Goal: Task Accomplishment & Management: Complete application form

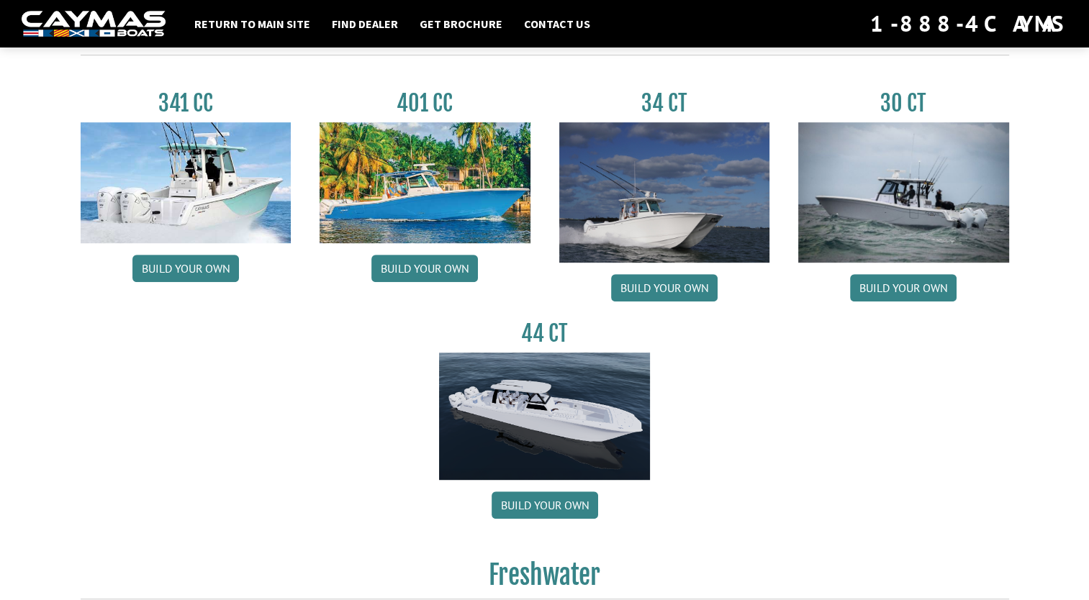
scroll to position [676, 0]
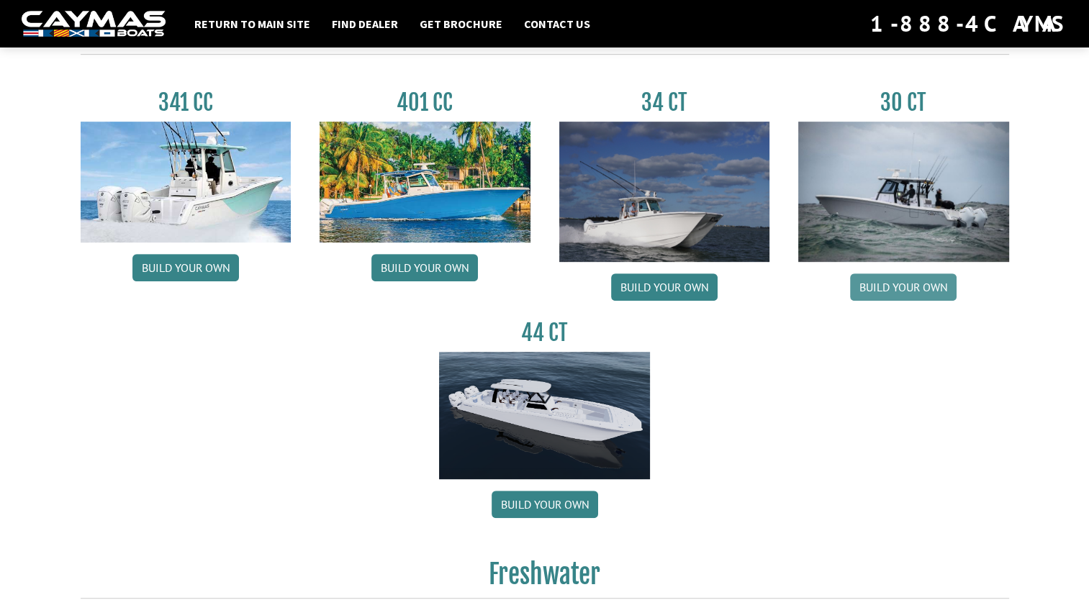
click at [914, 286] on link "Build your own" at bounding box center [903, 287] width 107 height 27
click at [895, 292] on link "Build your own" at bounding box center [903, 287] width 107 height 27
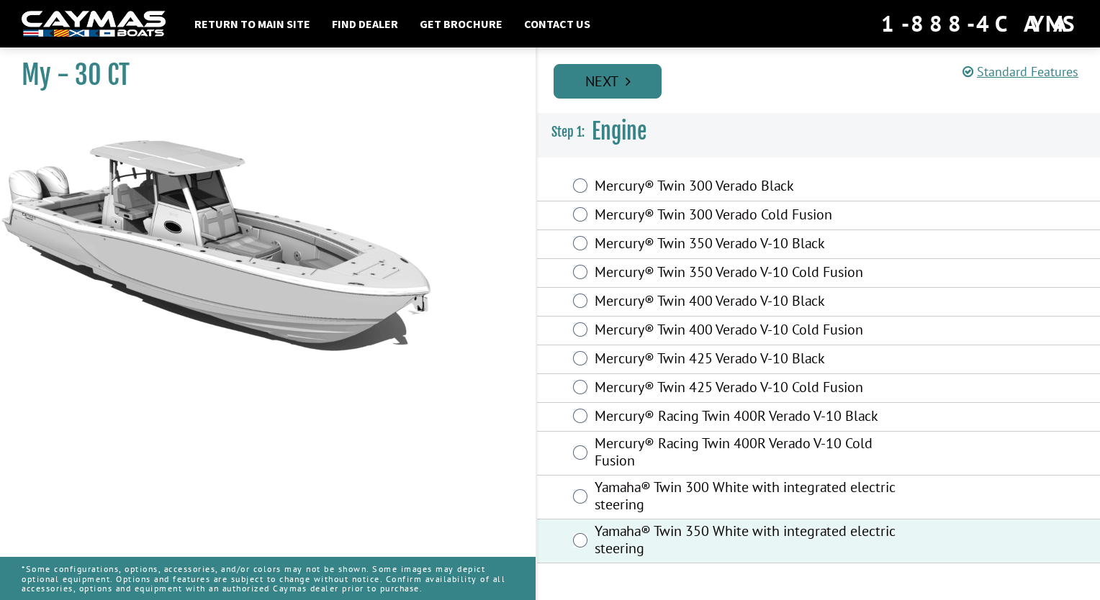
click at [607, 73] on link "Next" at bounding box center [608, 81] width 108 height 35
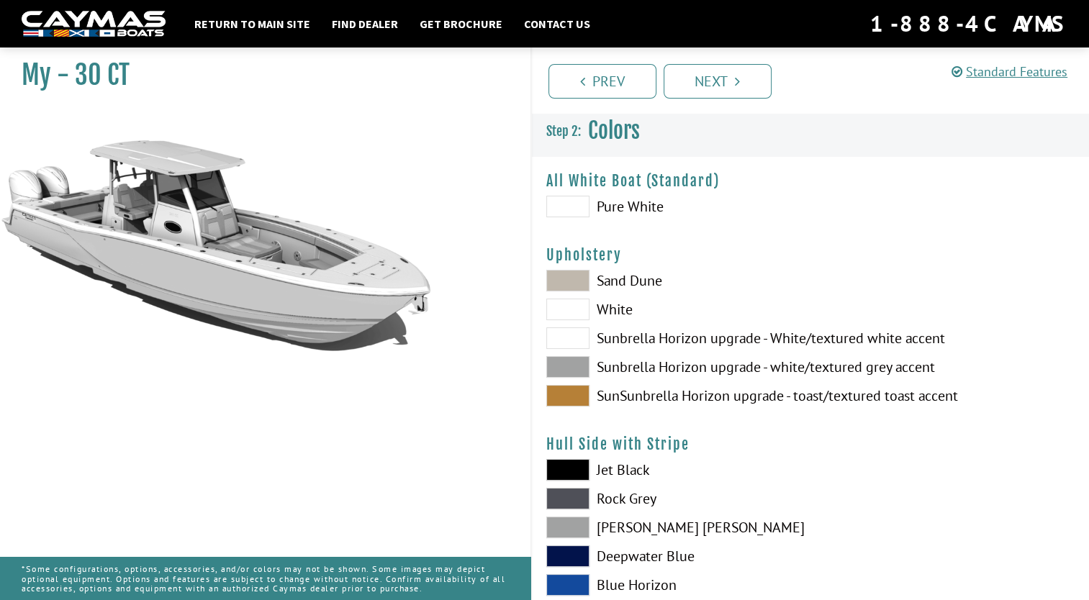
click at [565, 370] on span at bounding box center [567, 367] width 43 height 22
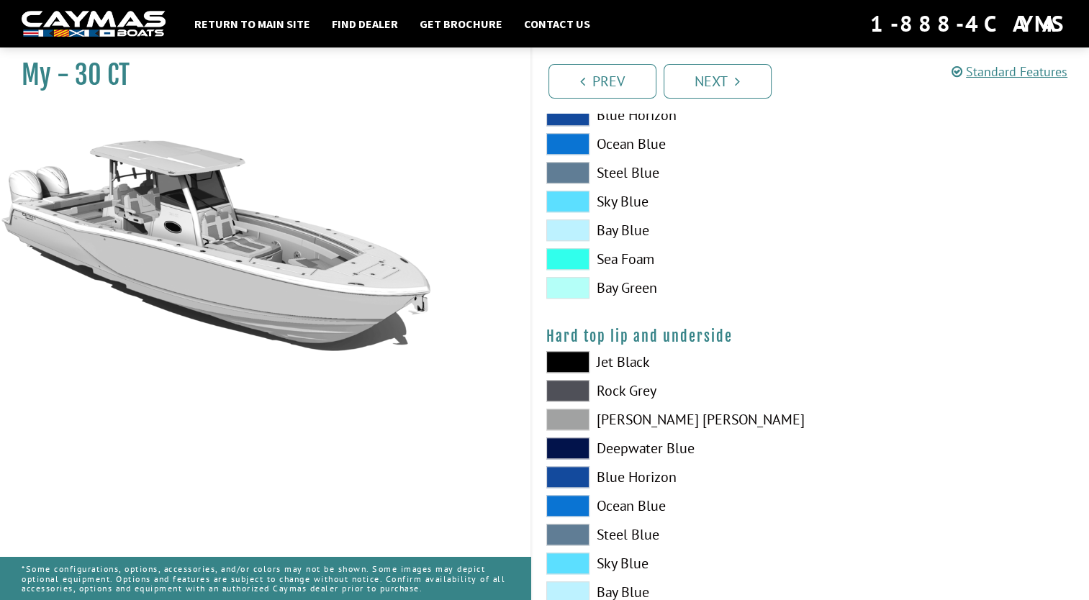
scroll to position [1260, 0]
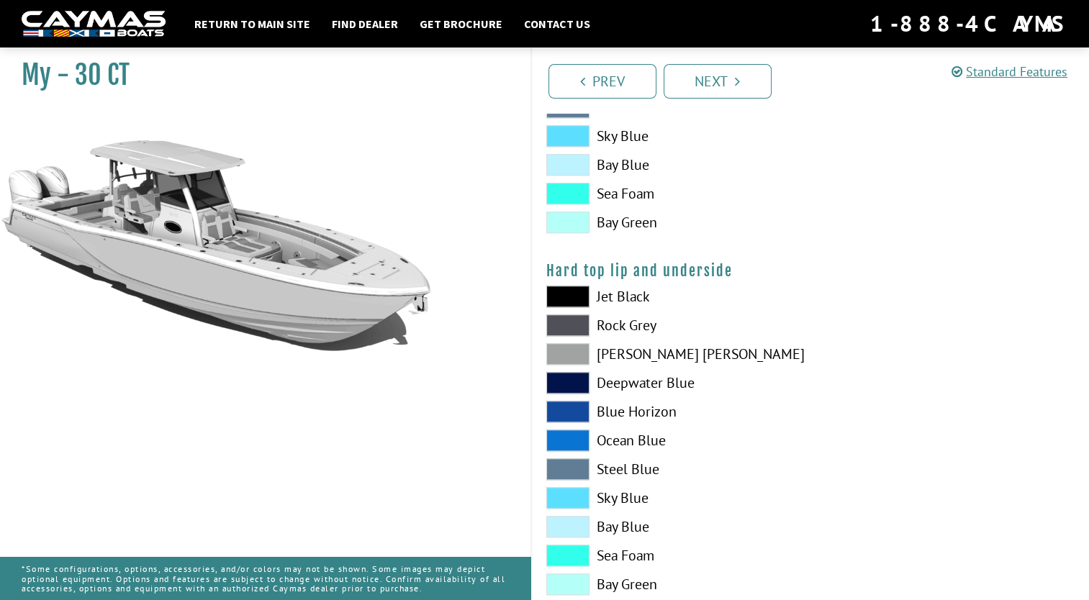
click at [567, 297] on span at bounding box center [567, 297] width 43 height 22
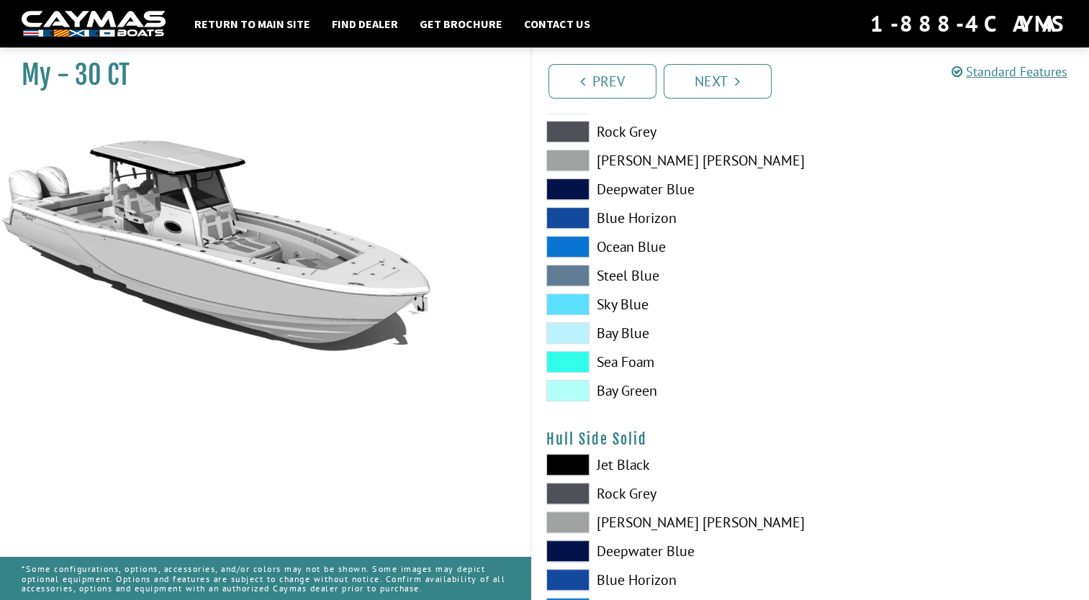
scroll to position [0, 0]
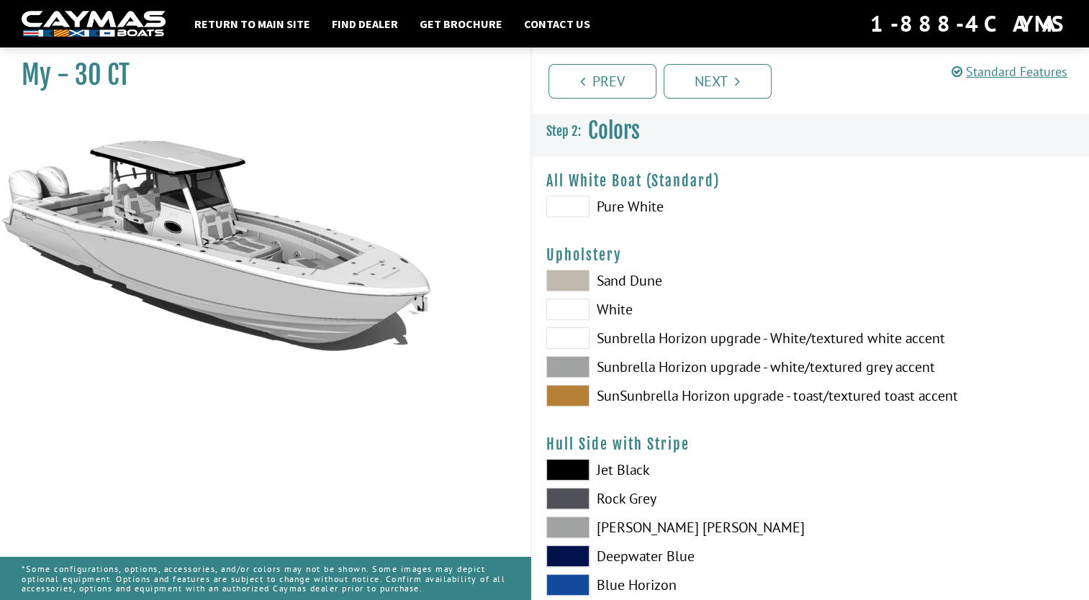
click at [565, 206] on span at bounding box center [567, 207] width 43 height 22
click at [728, 80] on link "Next" at bounding box center [718, 81] width 108 height 35
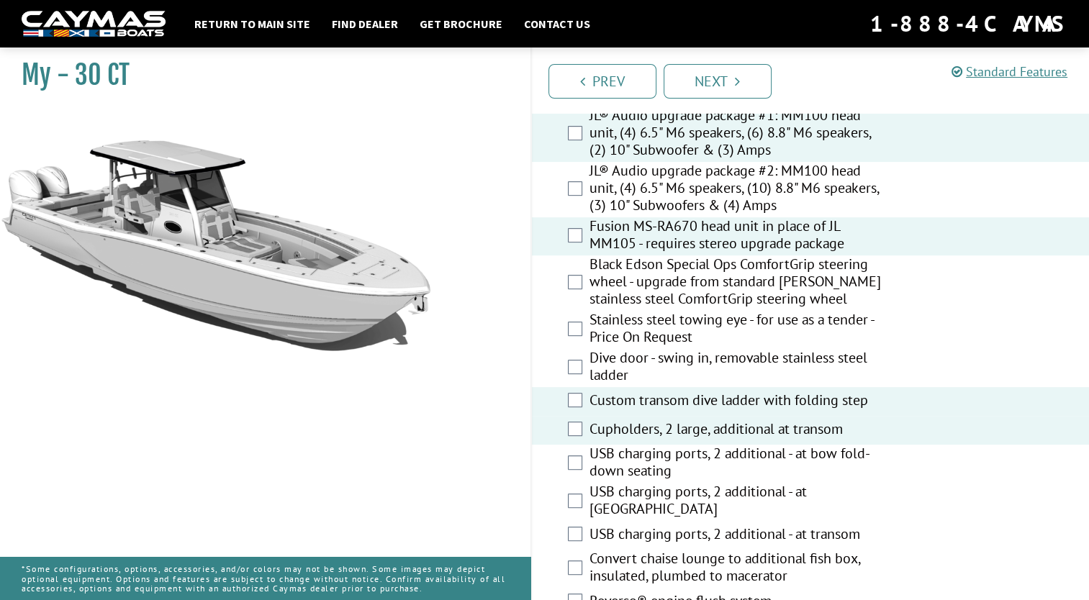
scroll to position [495, 0]
